Goal: Find specific page/section: Find specific page/section

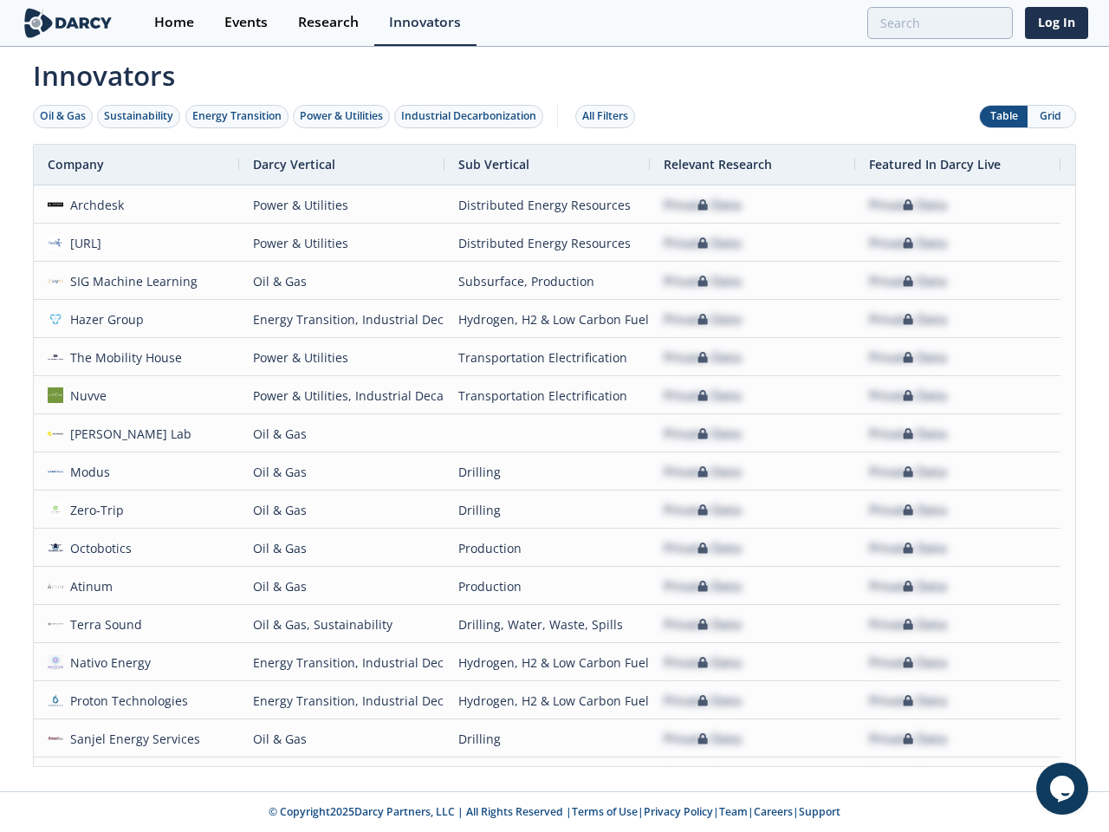
click at [63, 116] on div "Oil & Gas" at bounding box center [63, 116] width 46 height 16
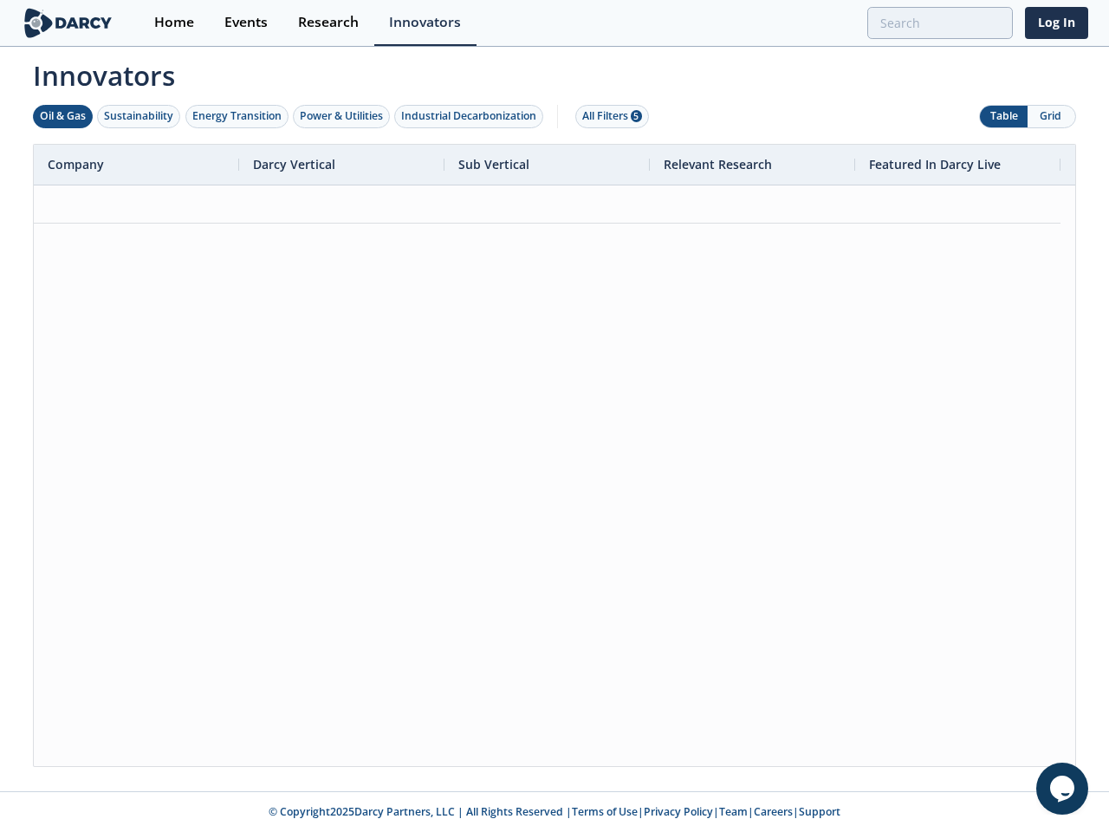
click at [139, 116] on div "Sustainability" at bounding box center [138, 116] width 69 height 16
click at [237, 116] on div "Energy Transition" at bounding box center [236, 116] width 89 height 16
click at [343, 116] on div "Power & Utilities" at bounding box center [341, 116] width 83 height 16
